Goal: Task Accomplishment & Management: Manage account settings

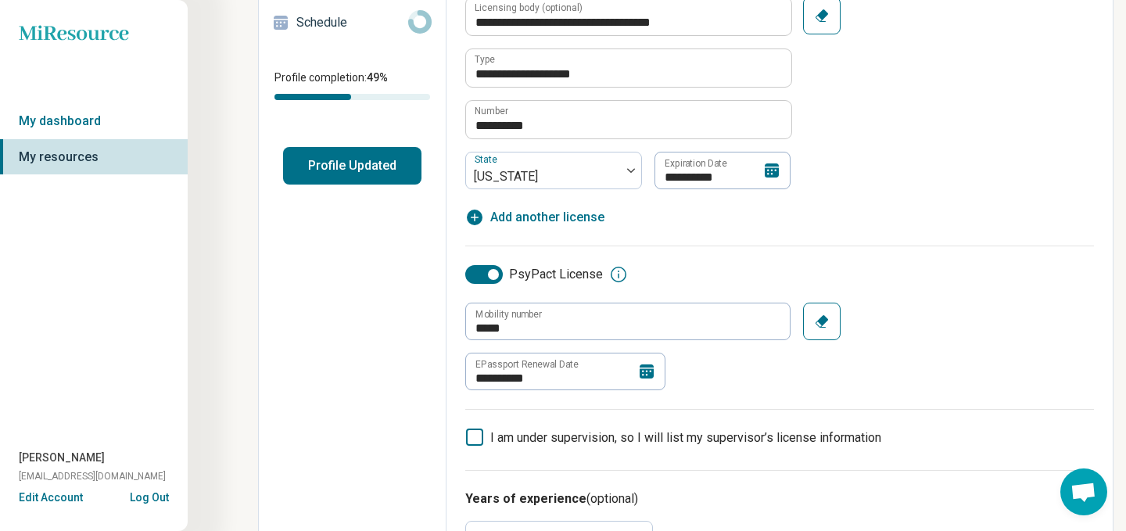
scroll to position [319, 0]
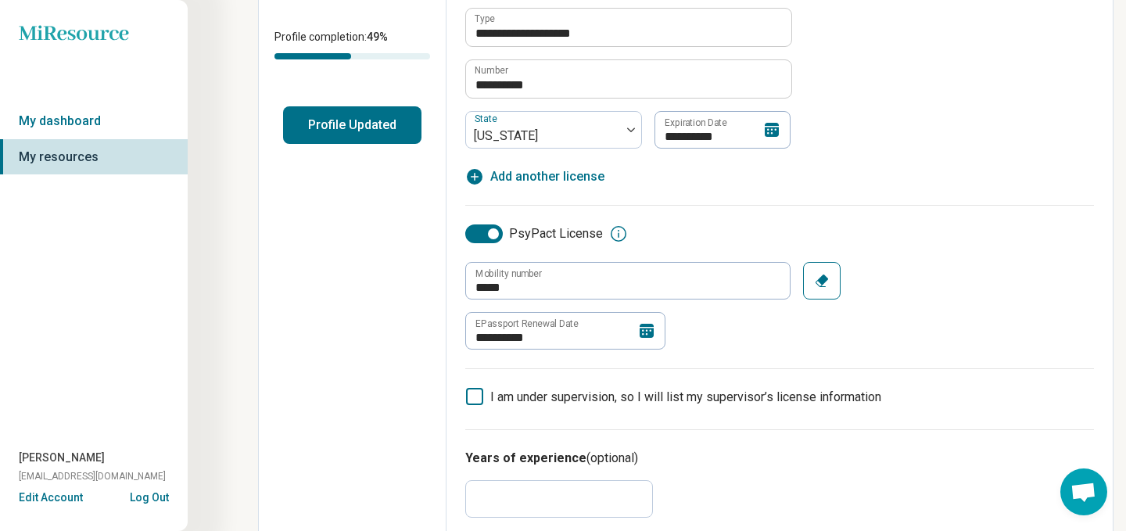
click at [647, 332] on icon at bounding box center [647, 331] width 14 height 14
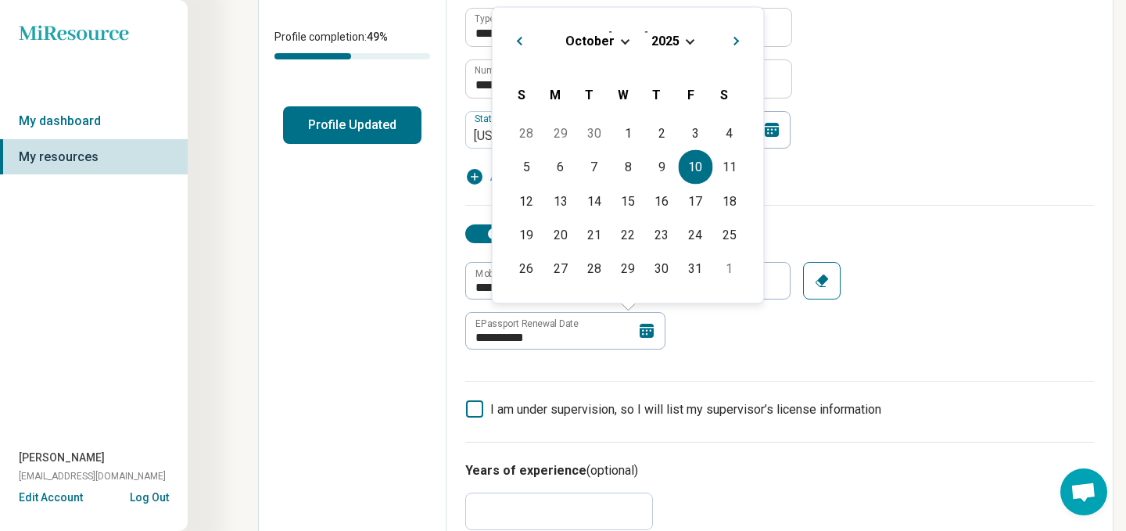
click at [686, 41] on span "Choose Date" at bounding box center [690, 39] width 9 height 9
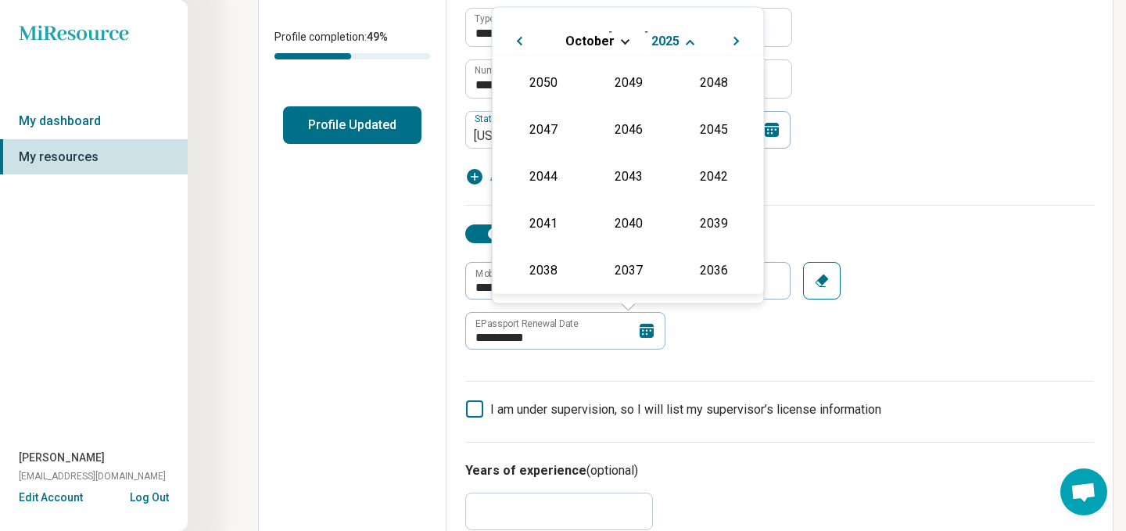
scroll to position [283, 0]
click at [547, 176] on div "2026" at bounding box center [543, 174] width 76 height 28
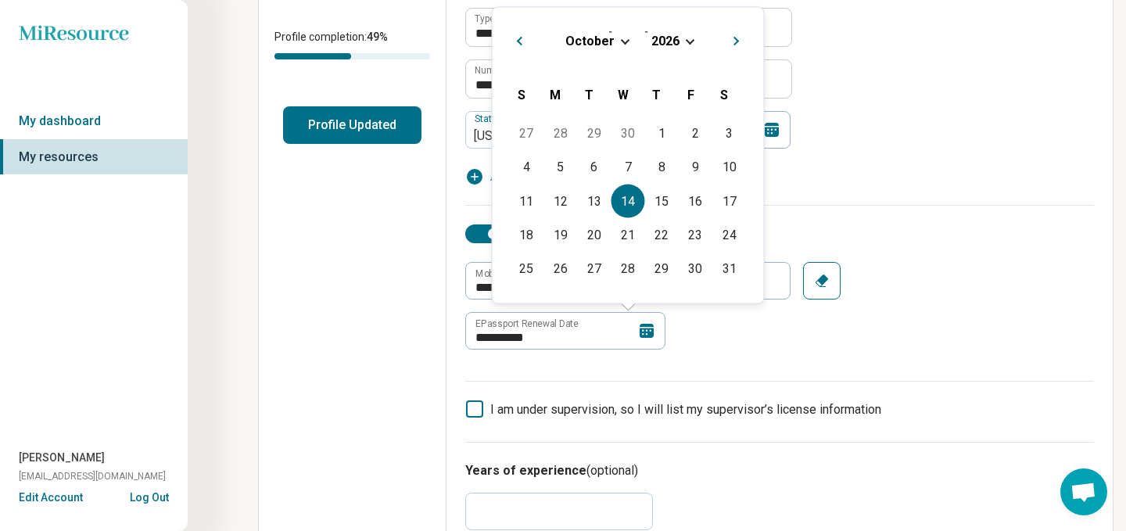
click at [629, 197] on div "14" at bounding box center [628, 201] width 34 height 34
type textarea "*"
type input "**********"
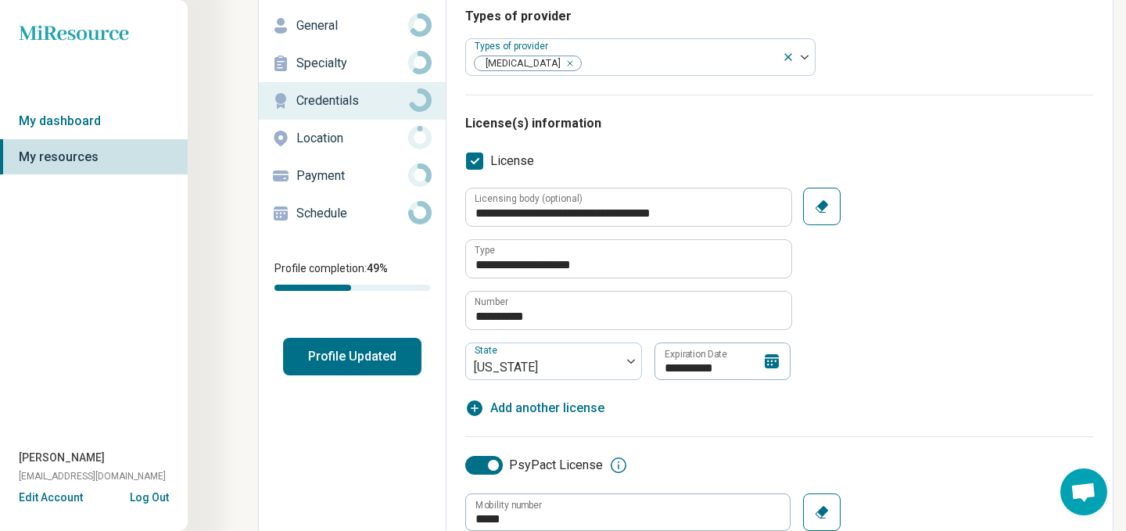
scroll to position [0, 0]
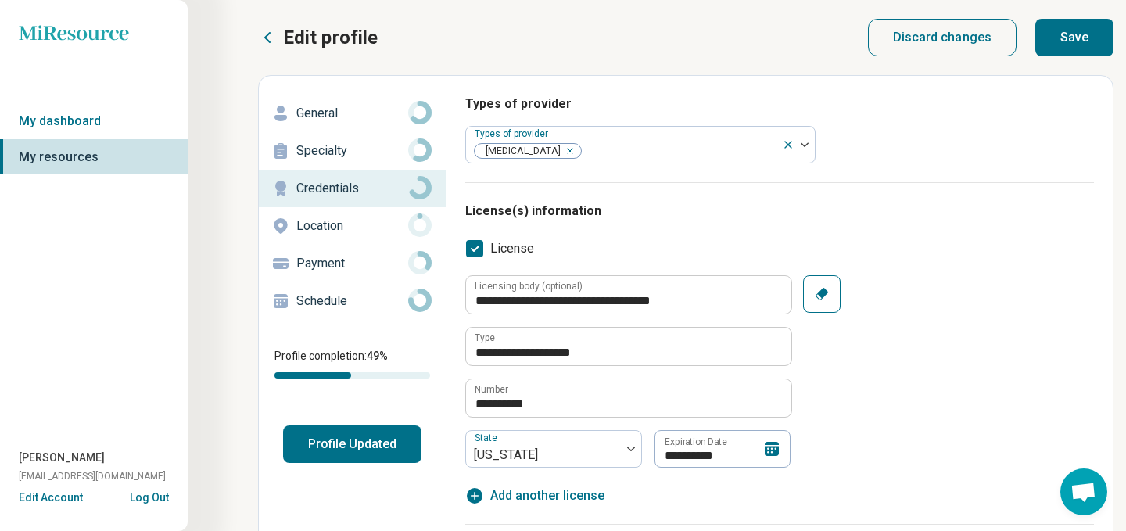
click at [1061, 42] on button "Save" at bounding box center [1074, 38] width 78 height 38
type textarea "*"
click at [319, 305] on p "Schedule" at bounding box center [352, 301] width 112 height 19
